Goal: Task Accomplishment & Management: Manage account settings

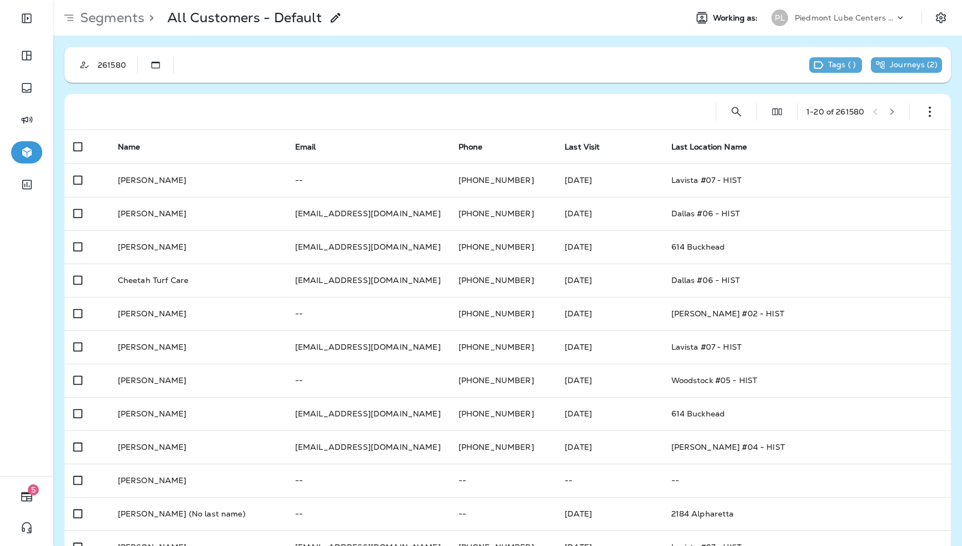
click at [813, 18] on p "Piedmont Lube Centers LLC" at bounding box center [845, 17] width 100 height 9
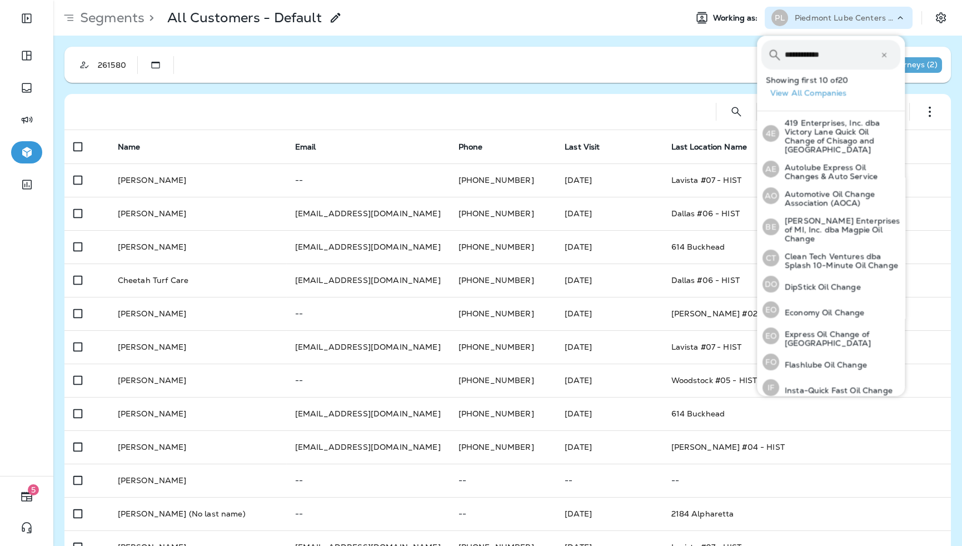
type input "**********"
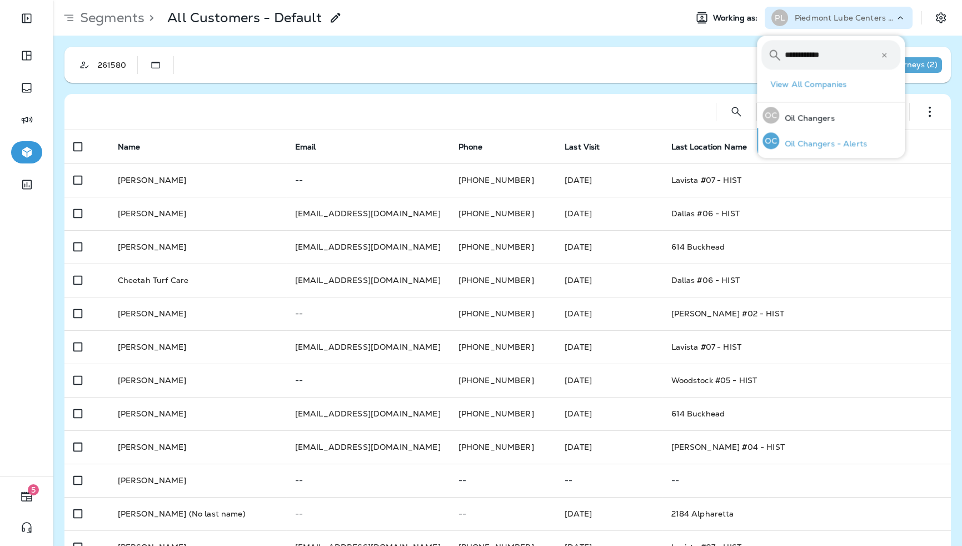
click at [839, 145] on p "Oil Changers - Alerts" at bounding box center [824, 143] width 88 height 9
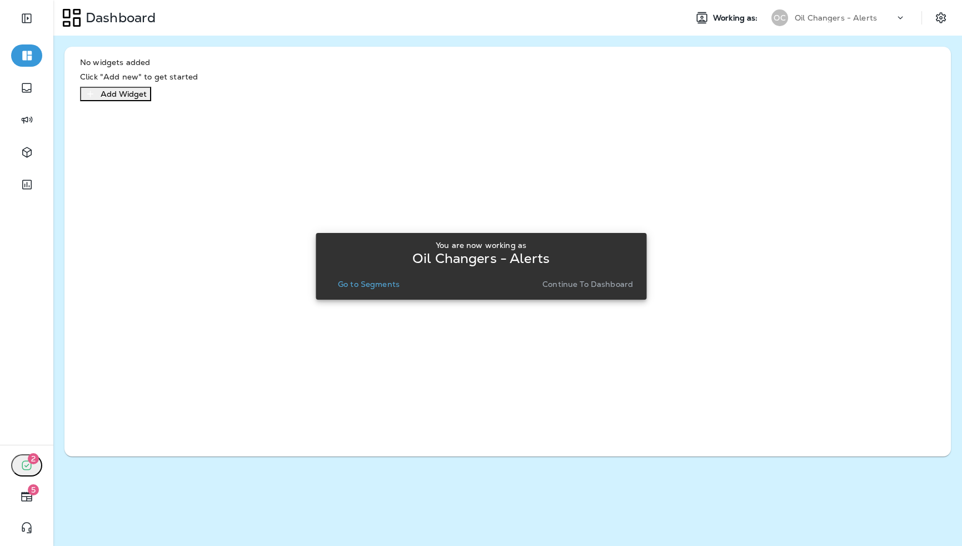
click at [570, 284] on p "Continue to Dashboard" at bounding box center [588, 284] width 91 height 9
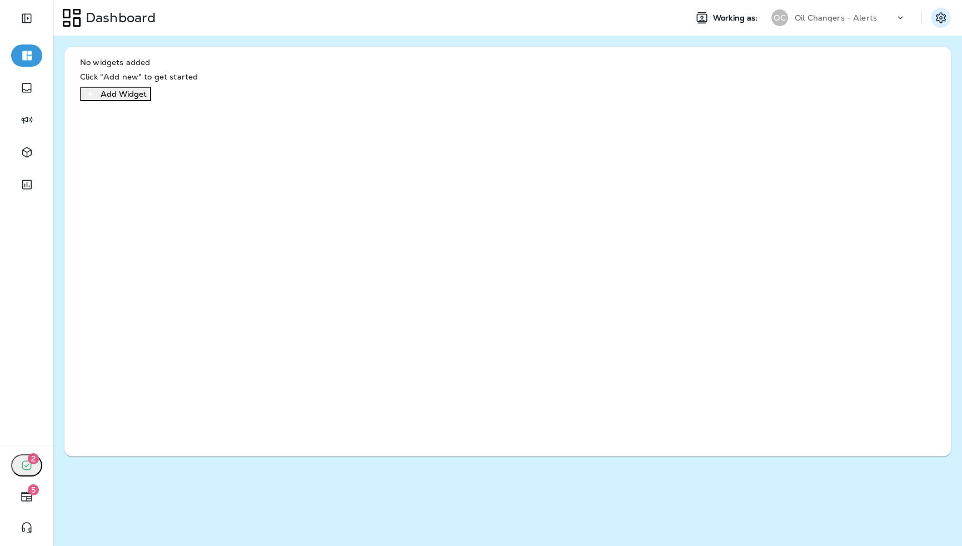
click at [945, 20] on icon "Settings" at bounding box center [941, 17] width 10 height 11
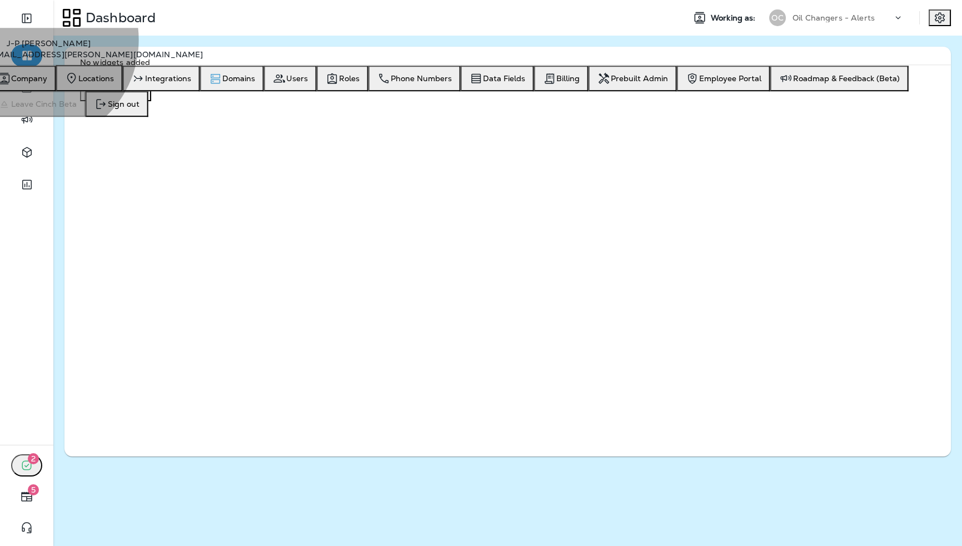
click at [255, 83] on span "Domains" at bounding box center [238, 78] width 33 height 9
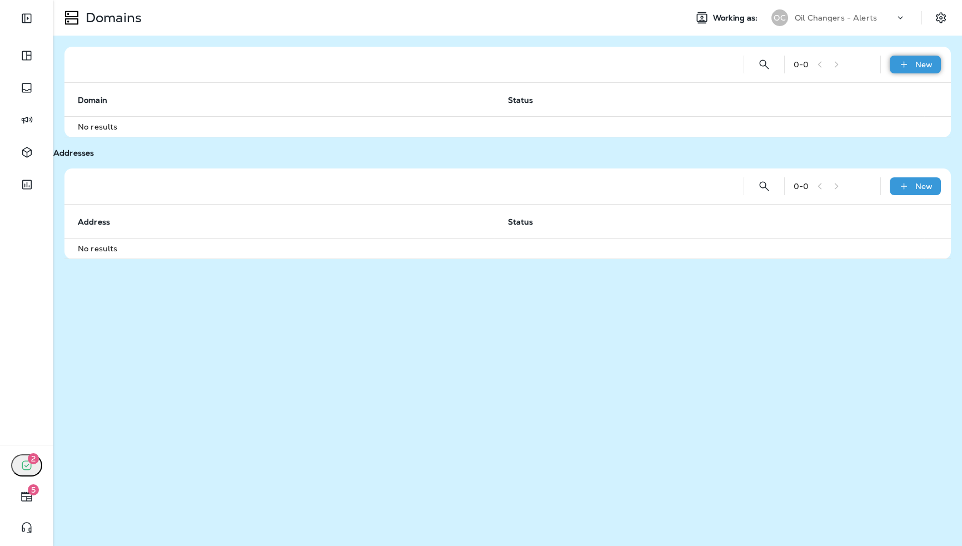
click at [921, 64] on p "New" at bounding box center [924, 64] width 17 height 9
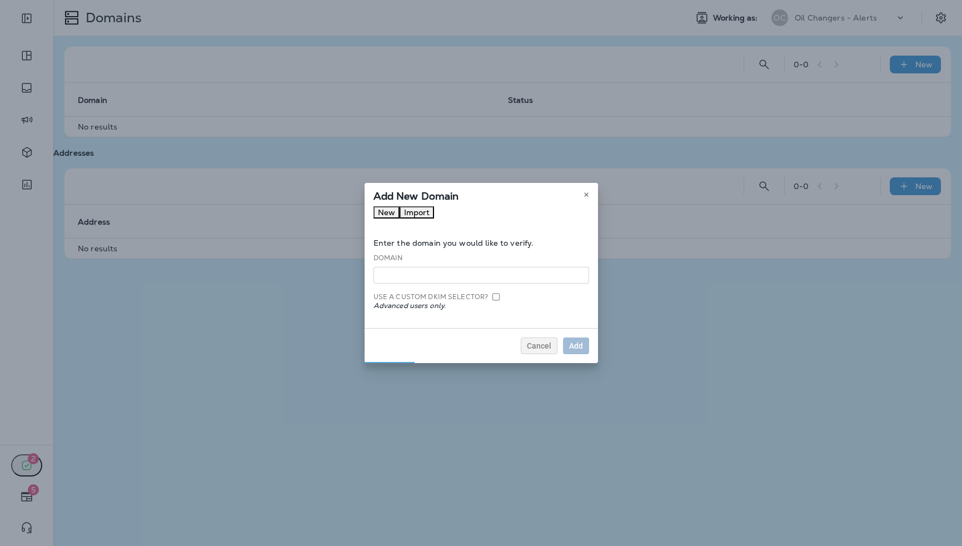
click at [434, 219] on button "Import" at bounding box center [417, 212] width 34 height 12
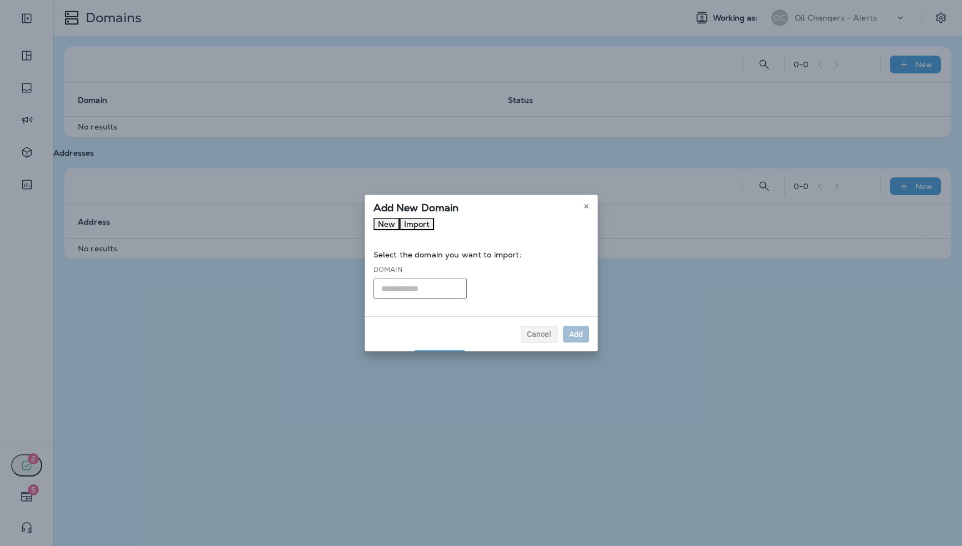
click at [419, 288] on input "text" at bounding box center [420, 289] width 93 height 20
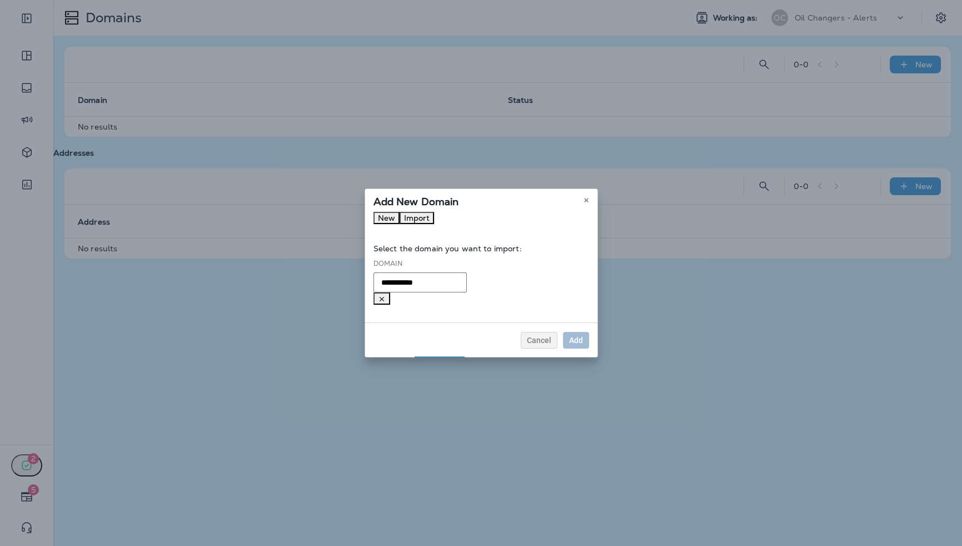
click at [428, 307] on li "[DOMAIN_NAME]" at bounding box center [467, 303] width 145 height 9
type input "**********"
click at [572, 336] on div "Add" at bounding box center [576, 340] width 14 height 8
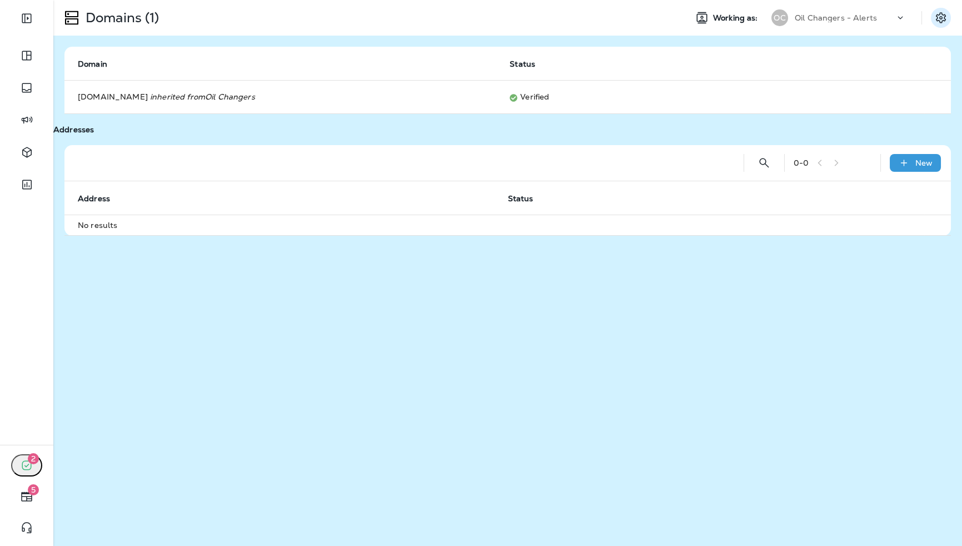
click at [941, 22] on icon "Settings" at bounding box center [941, 17] width 10 height 11
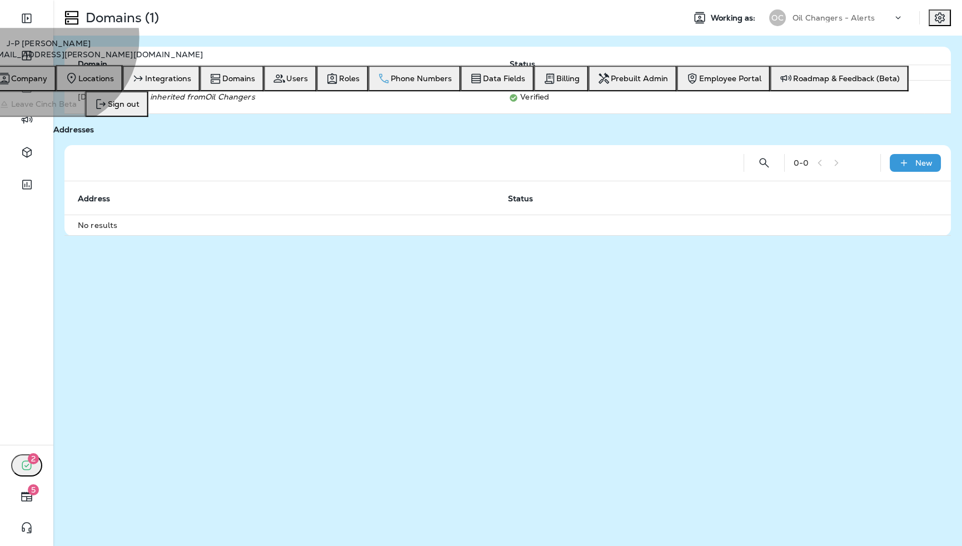
click at [452, 83] on span "Phone Numbers" at bounding box center [421, 78] width 61 height 9
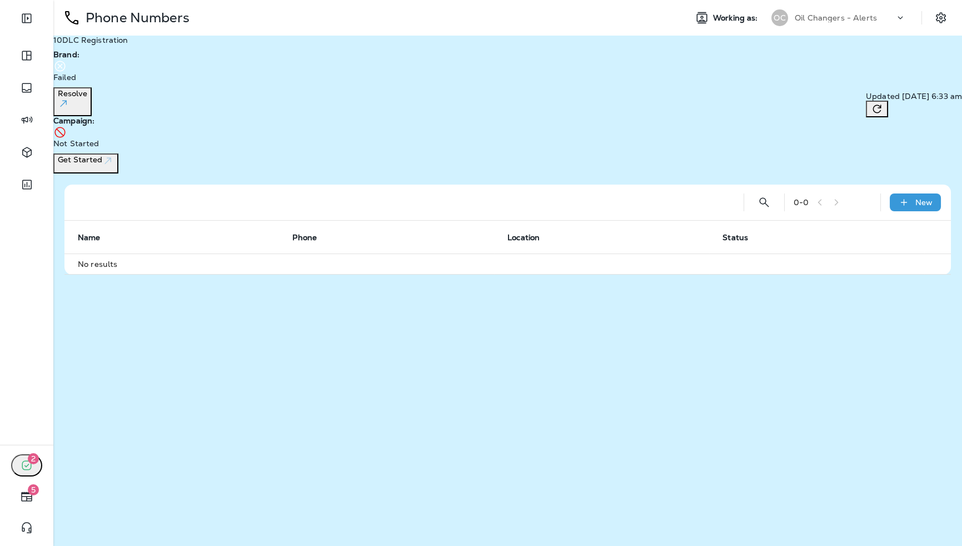
click at [844, 14] on p "Oil Changers - Alerts" at bounding box center [836, 17] width 82 height 9
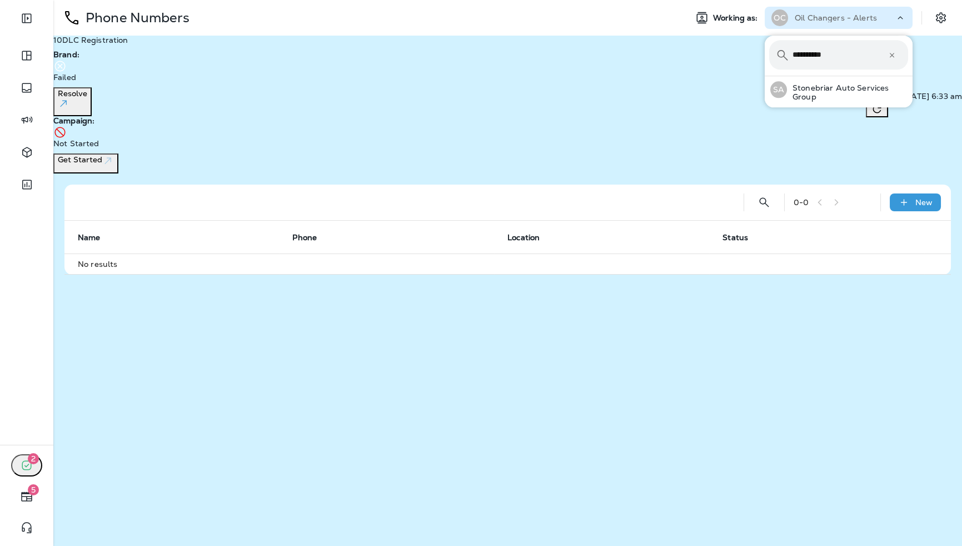
type input "**********"
click at [765, 76] on button "SA Stonebriar Auto Services Group" at bounding box center [839, 89] width 148 height 27
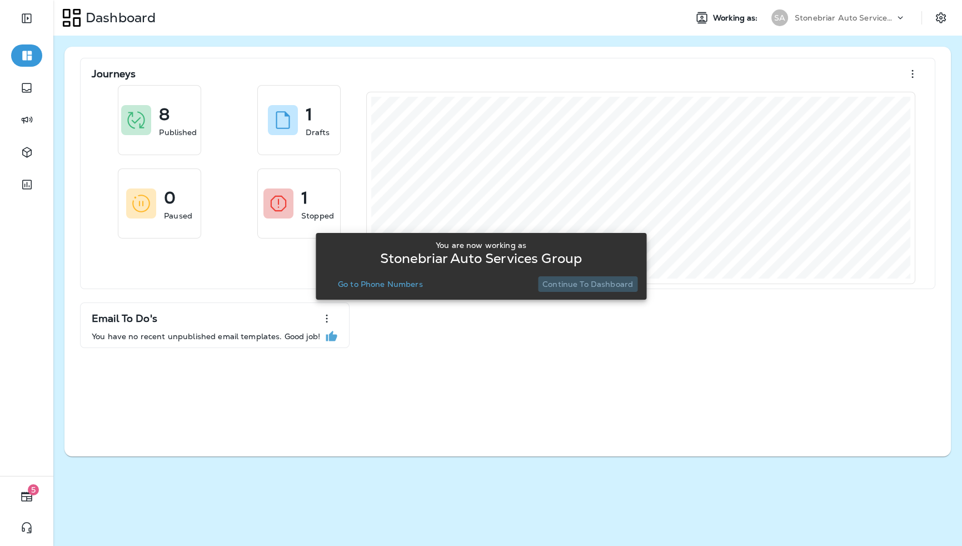
click at [594, 281] on p "Continue to Dashboard" at bounding box center [588, 284] width 91 height 9
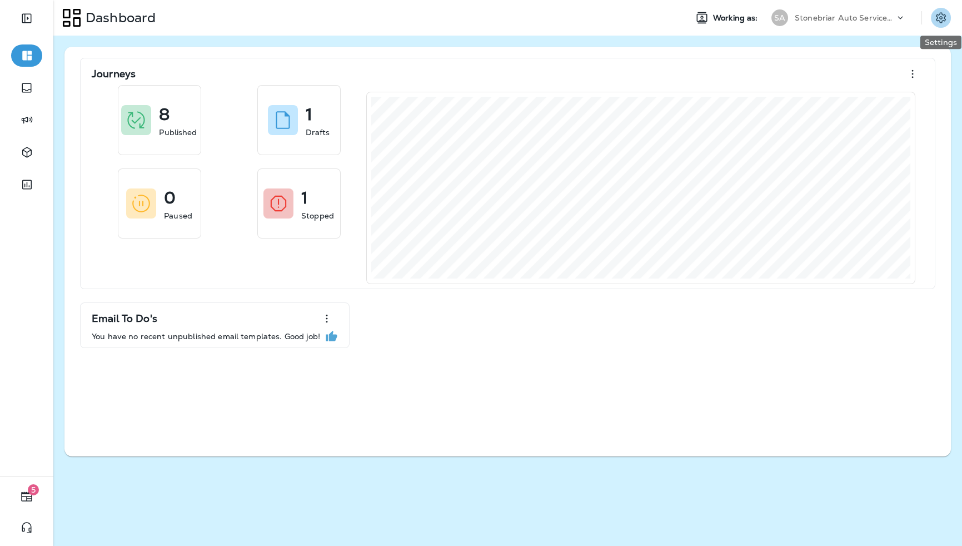
click at [940, 12] on icon "Settings" at bounding box center [941, 17] width 13 height 13
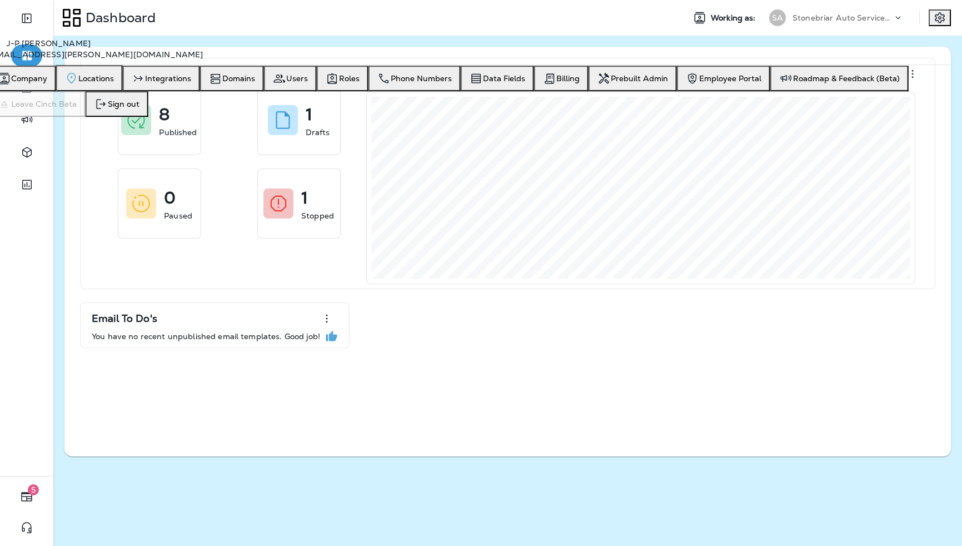
click at [114, 83] on span "Locations" at bounding box center [96, 78] width 36 height 9
